Goal: Download file/media

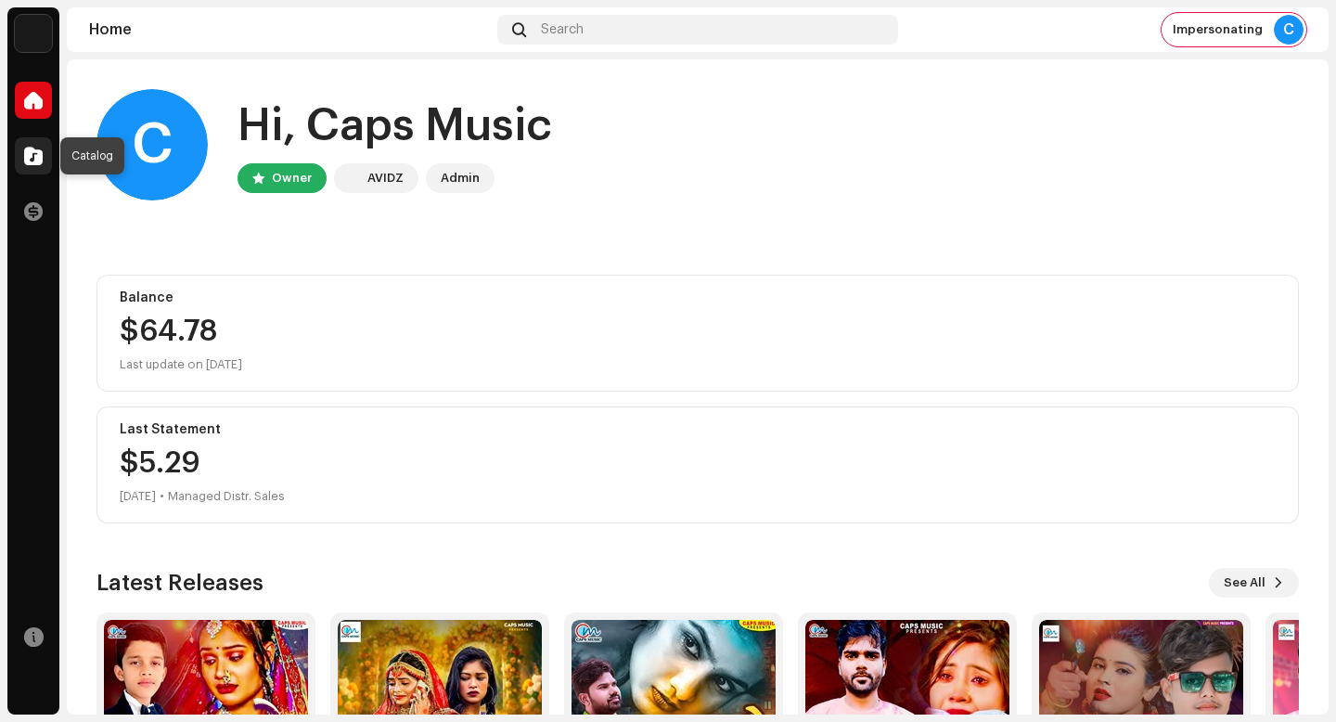
click at [37, 153] on span at bounding box center [33, 155] width 19 height 15
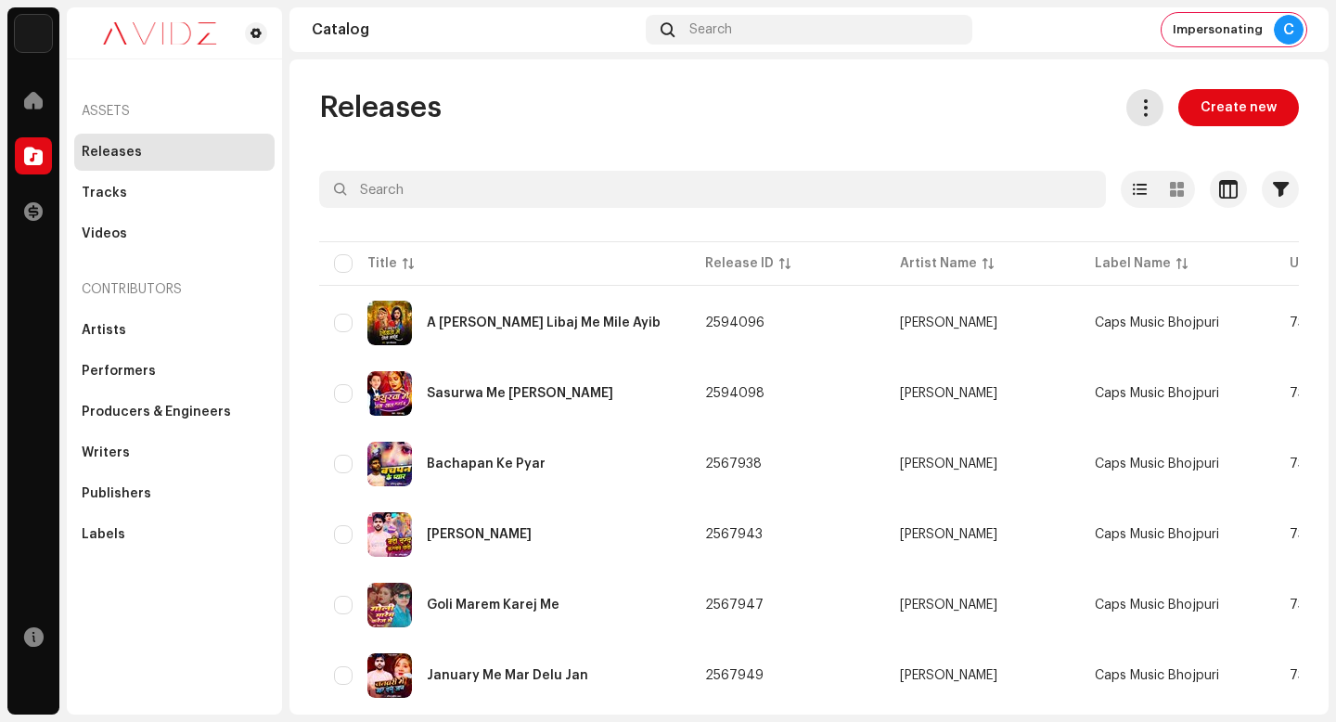
click at [1146, 118] on button at bounding box center [1144, 107] width 37 height 37
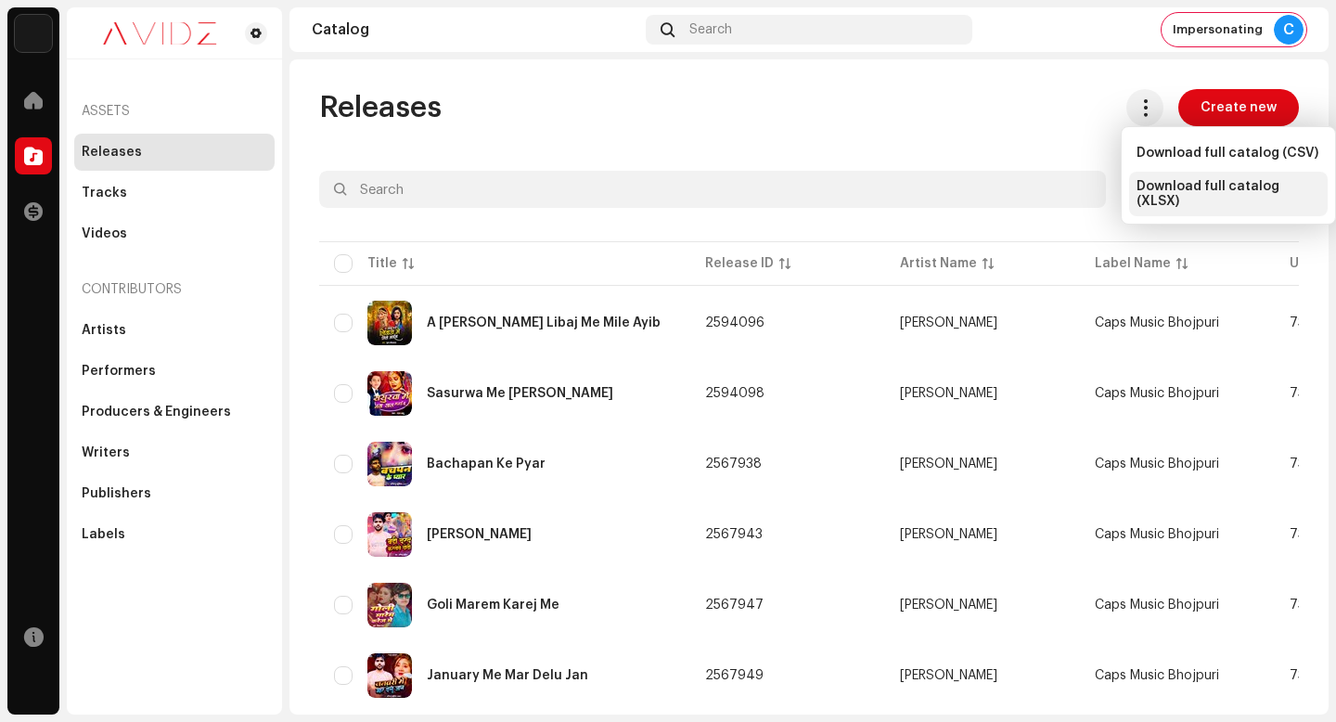
click at [1165, 194] on span "Download full catalog (XLSX)" at bounding box center [1229, 194] width 184 height 30
click at [149, 197] on div "Tracks" at bounding box center [175, 193] width 186 height 15
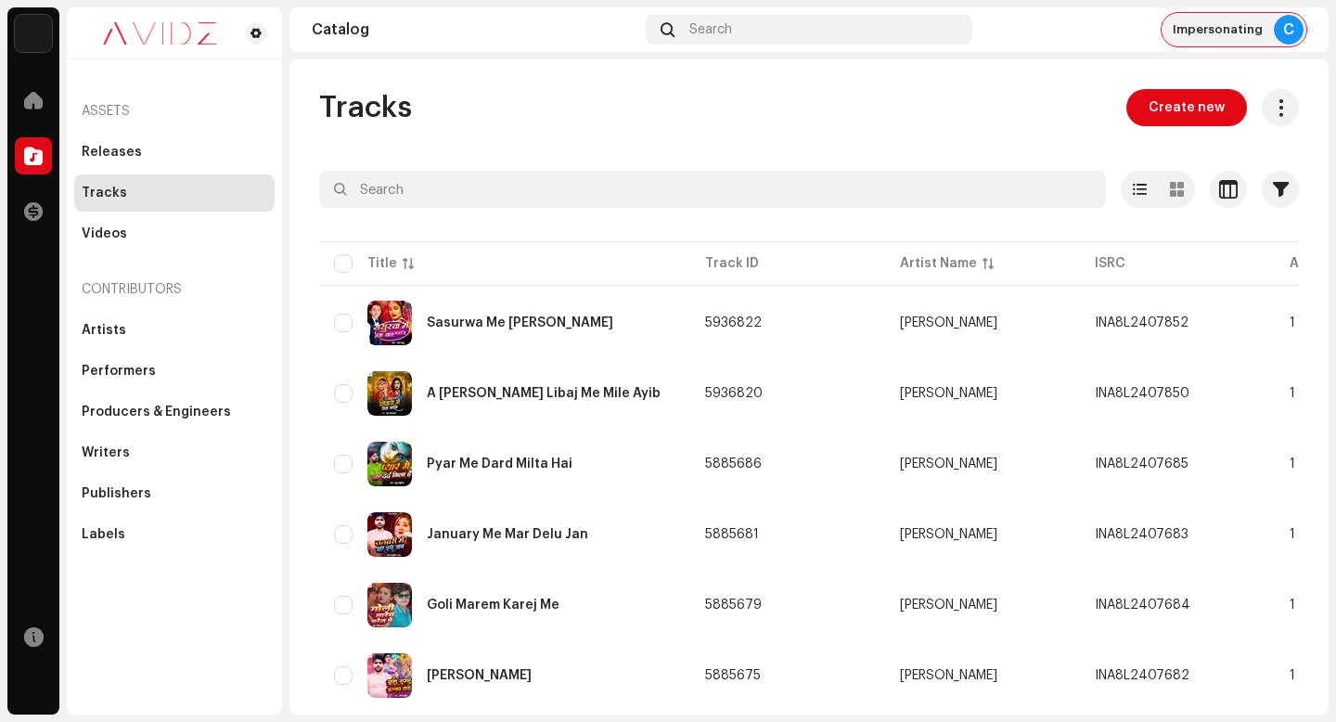
click at [1288, 36] on div "C" at bounding box center [1289, 30] width 30 height 30
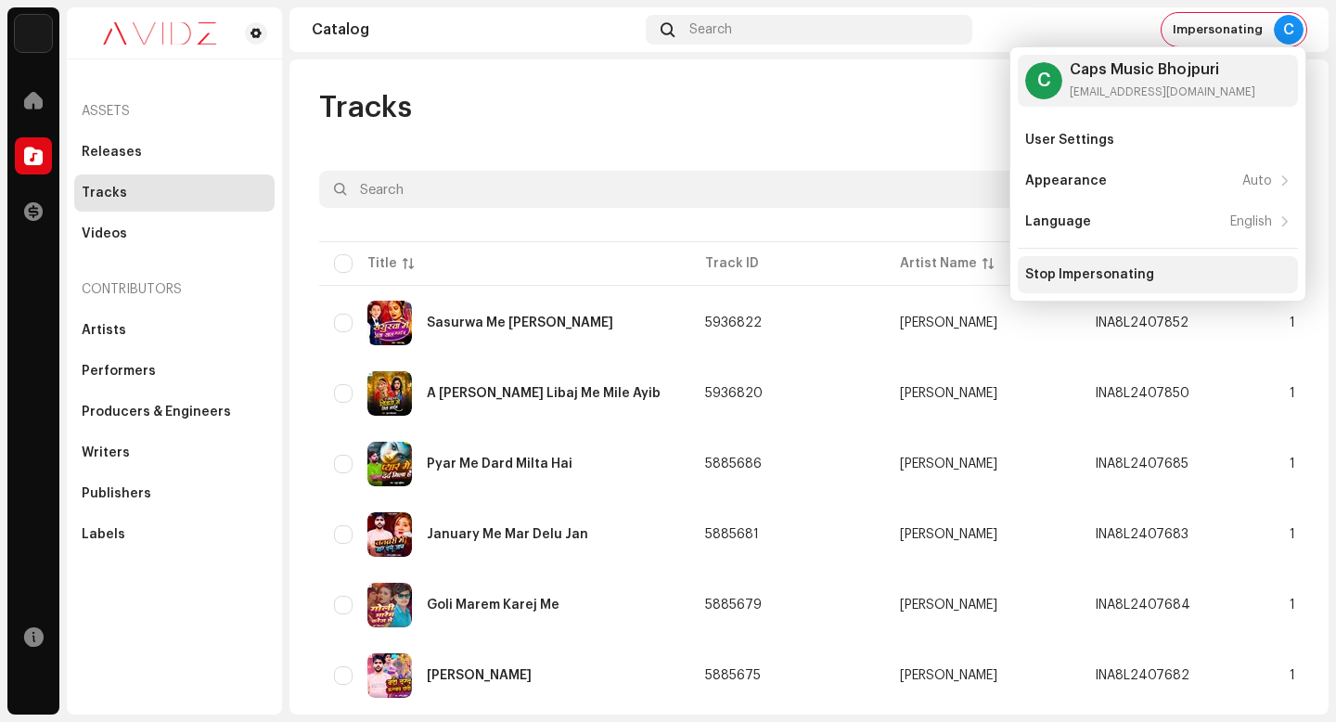
click at [1142, 264] on div "Stop Impersonating" at bounding box center [1158, 274] width 280 height 37
